Goal: Information Seeking & Learning: Learn about a topic

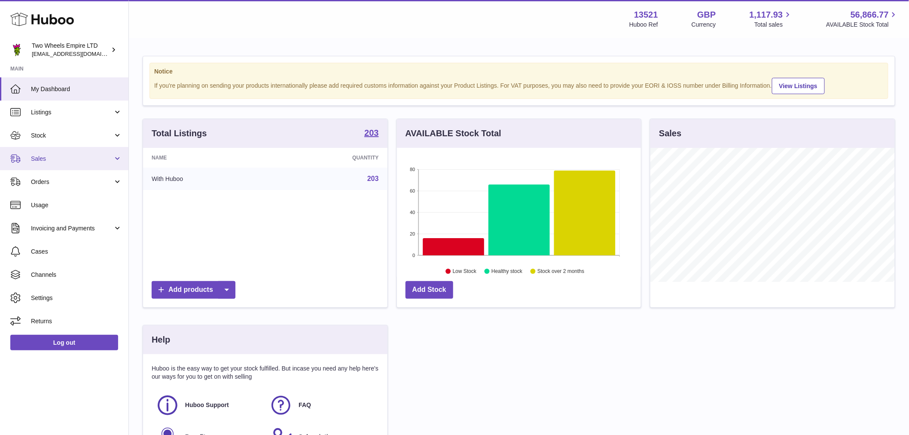
scroll to position [134, 244]
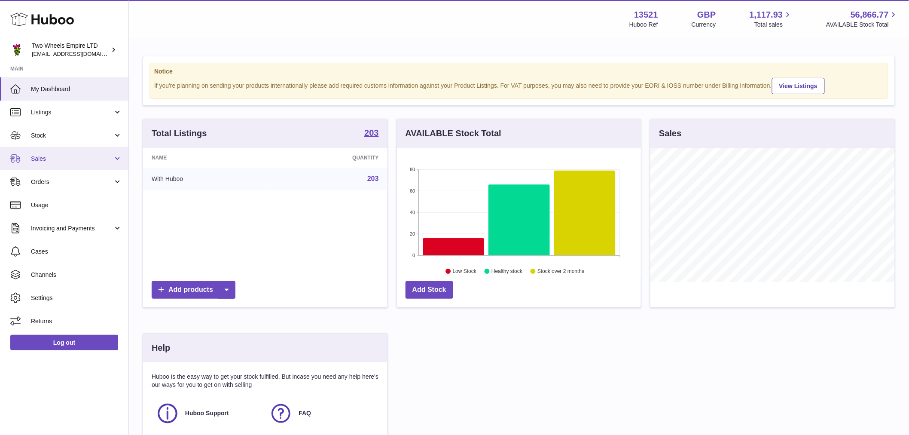
click at [59, 160] on span "Sales" at bounding box center [72, 159] width 82 height 8
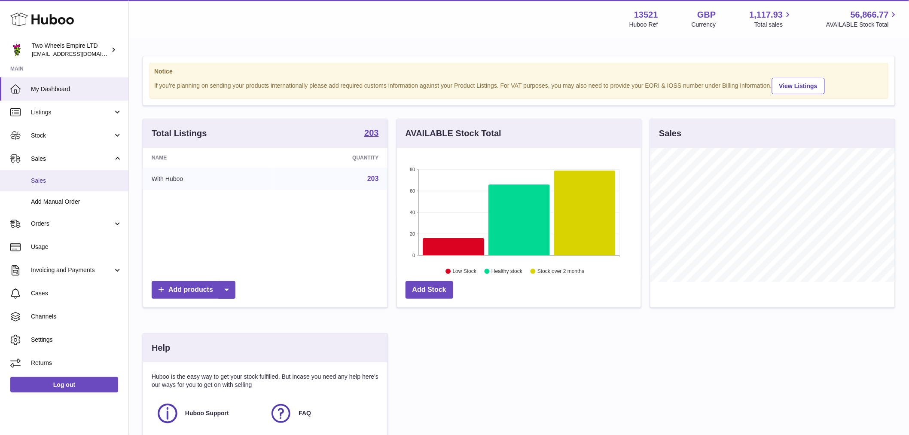
click at [58, 180] on span "Sales" at bounding box center [76, 181] width 91 height 8
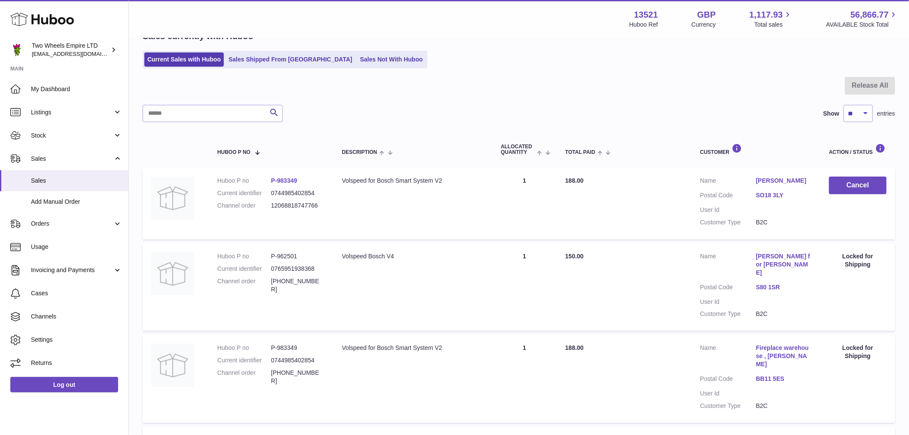
scroll to position [401, 0]
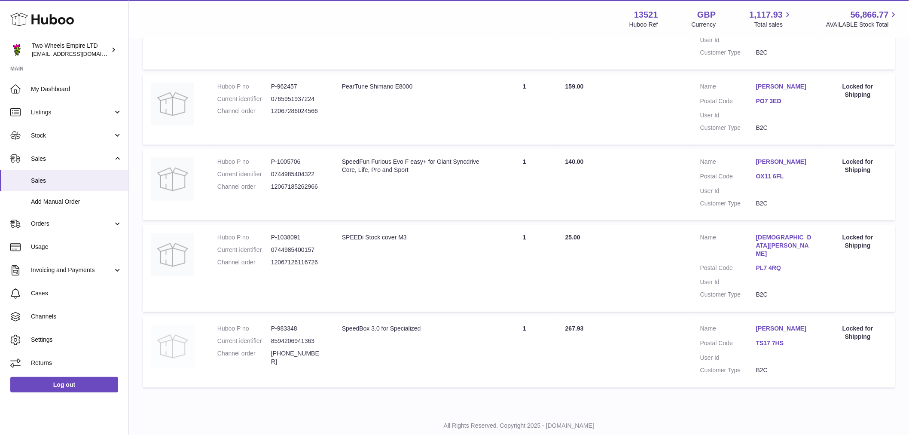
click at [185, 325] on img at bounding box center [172, 346] width 43 height 43
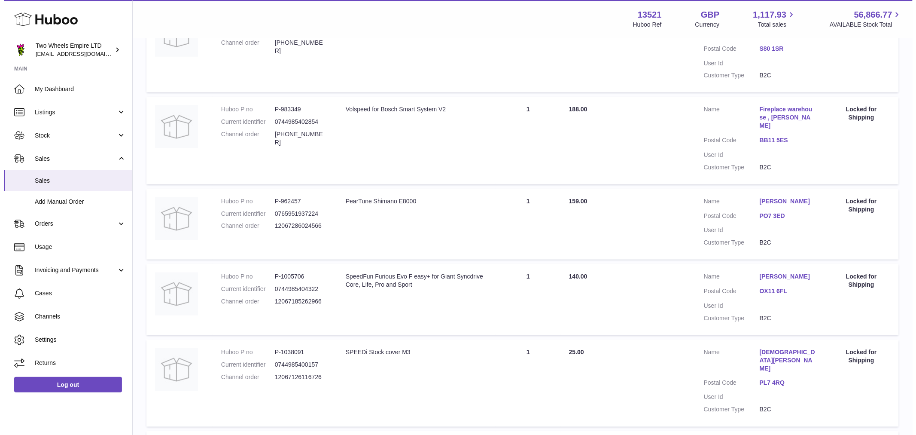
scroll to position [401, 0]
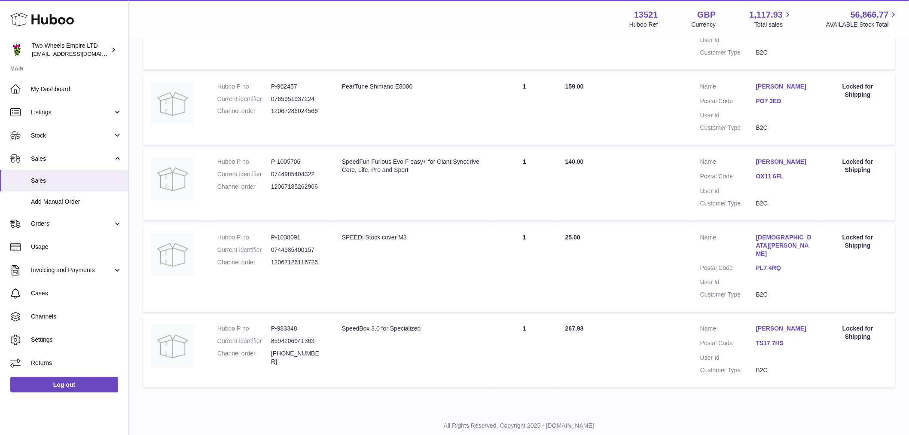
click at [765, 325] on link "[PERSON_NAME]" at bounding box center [784, 329] width 56 height 8
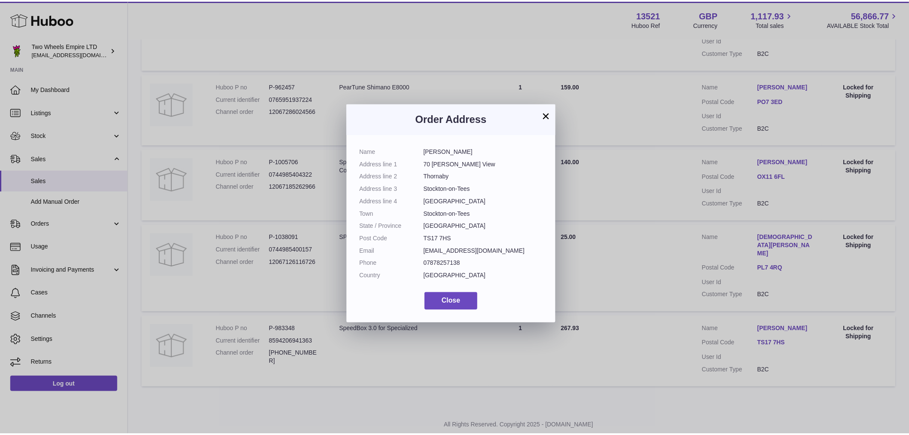
scroll to position [0, 0]
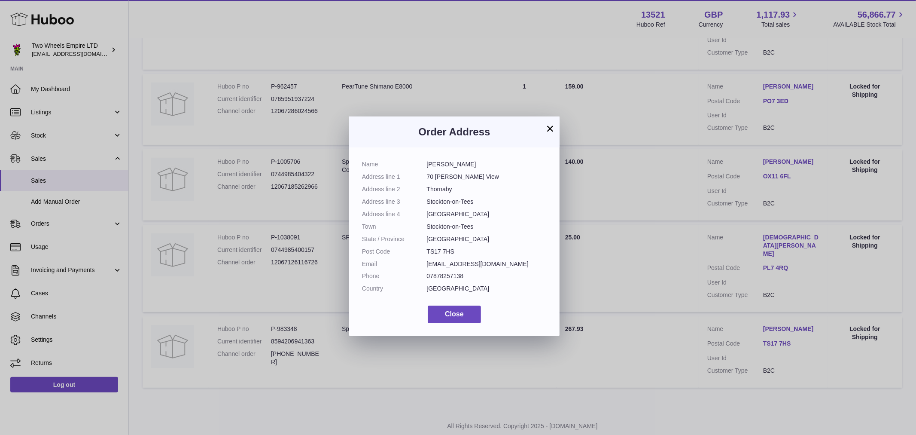
click at [548, 128] on button "×" at bounding box center [550, 128] width 10 height 10
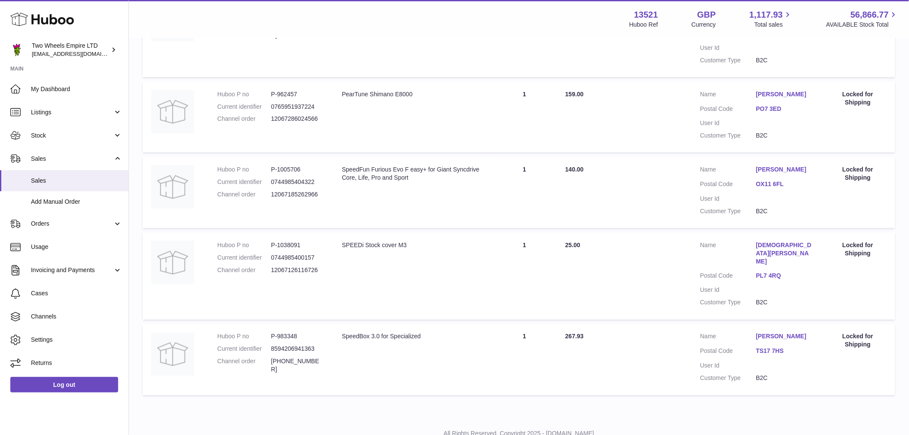
scroll to position [401, 0]
